Goal: Task Accomplishment & Management: Use online tool/utility

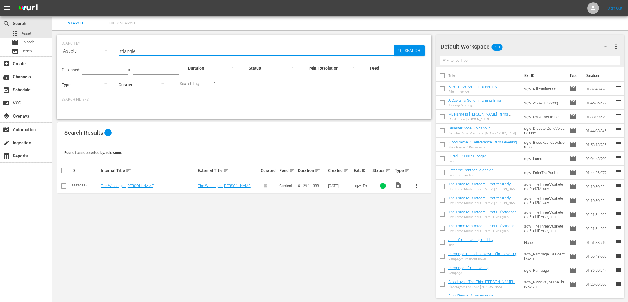
scroll to position [1, 0]
click at [27, 8] on img at bounding box center [28, 8] width 28 height 14
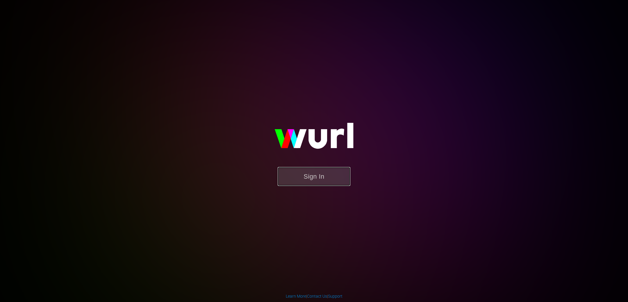
click at [293, 174] on button "Sign In" at bounding box center [313, 176] width 73 height 19
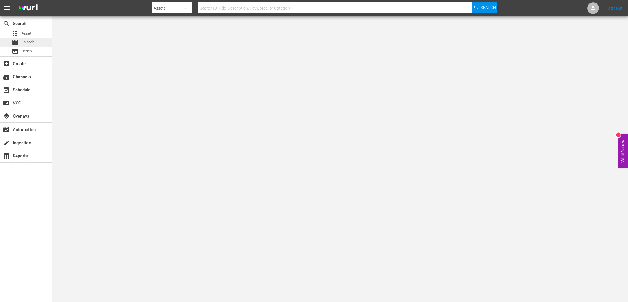
click at [30, 43] on span "Episode" at bounding box center [27, 42] width 13 height 6
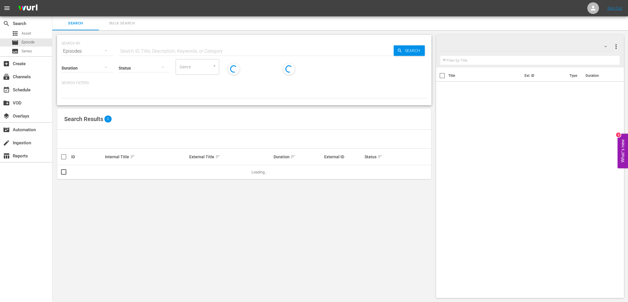
click at [200, 51] on input "text" at bounding box center [256, 51] width 275 height 14
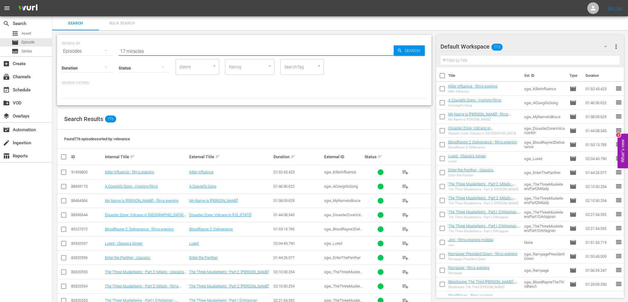
type input "17 miracles"
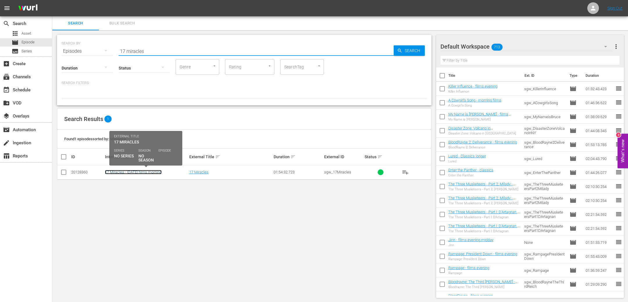
click at [146, 170] on link "17 Miracles - april 22 films morning" at bounding box center [133, 172] width 57 height 4
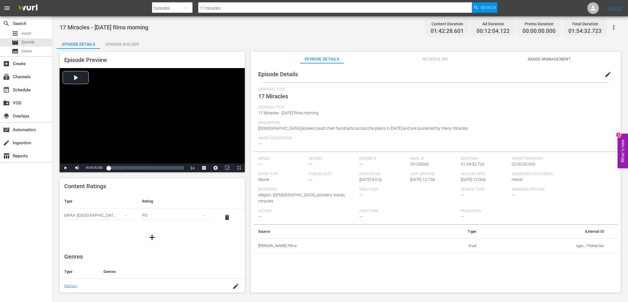
click at [116, 44] on div "Episode Builder" at bounding box center [122, 44] width 44 height 14
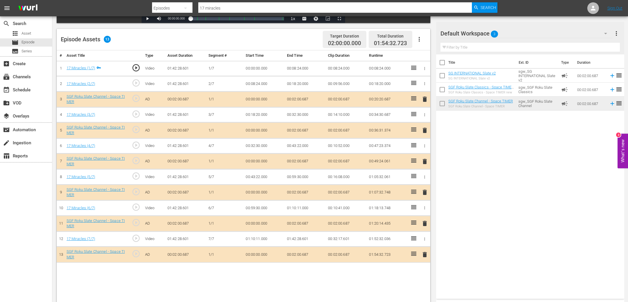
scroll to position [151, 0]
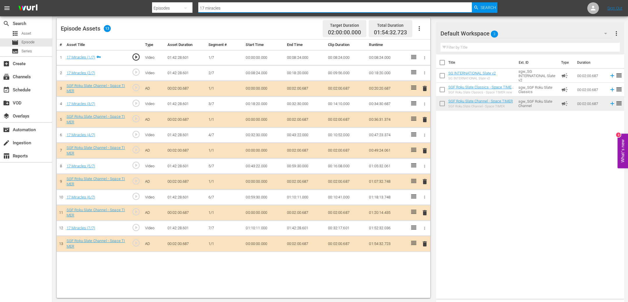
drag, startPoint x: 223, startPoint y: 7, endPoint x: 171, endPoint y: 5, distance: 52.6
click at [171, 5] on div "Search By Episodes Search ID, Title, Description, Keywords, or Category 17 mira…" at bounding box center [324, 8] width 345 height 14
type input "i want you"
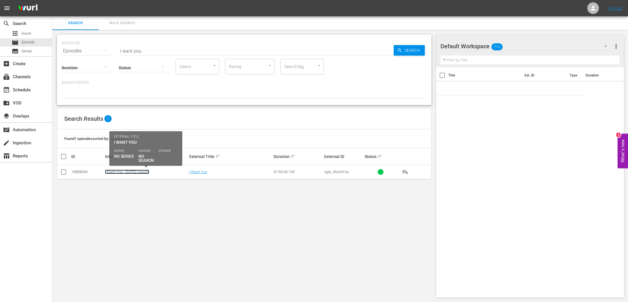
click at [127, 173] on link "I Want You - march 22 classic" at bounding box center [127, 171] width 44 height 4
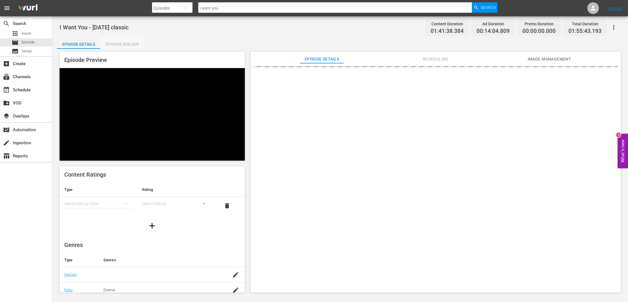
click at [123, 44] on div "Episode Builder" at bounding box center [122, 44] width 44 height 14
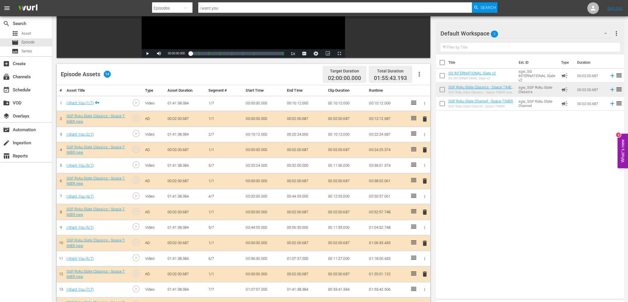
scroll to position [151, 0]
